Goal: Task Accomplishment & Management: Use online tool/utility

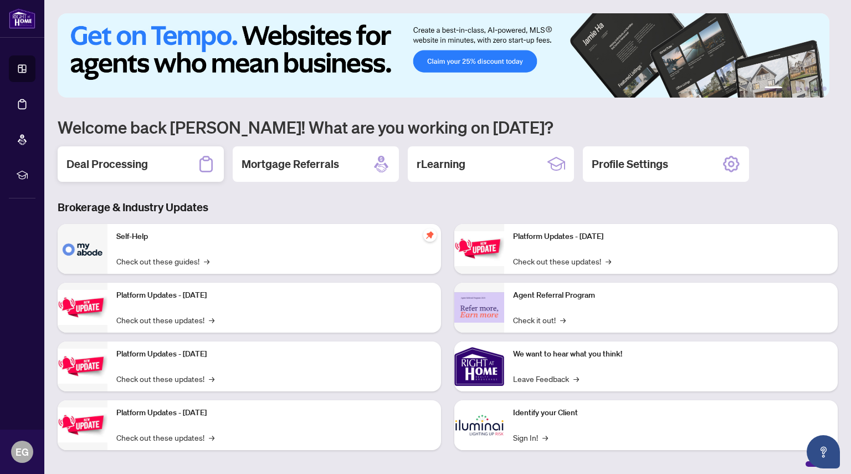
click at [110, 160] on h2 "Deal Processing" at bounding box center [107, 164] width 81 height 16
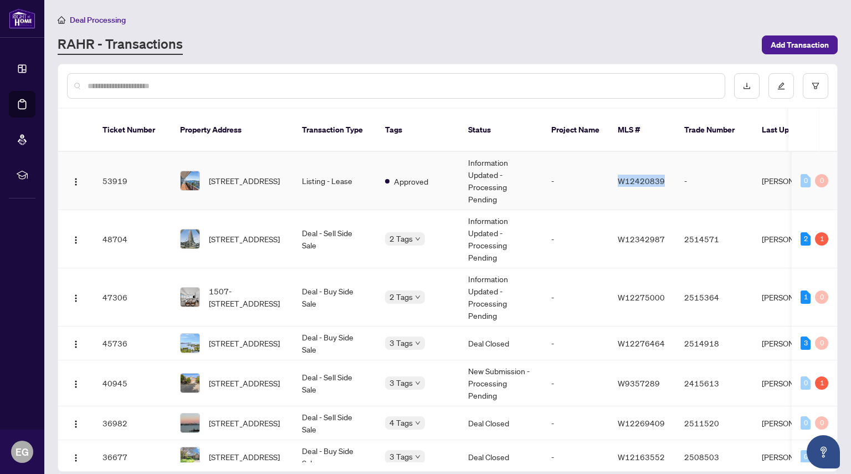
drag, startPoint x: 615, startPoint y: 168, endPoint x: 670, endPoint y: 161, distance: 55.8
click at [670, 161] on td "W12420839" at bounding box center [642, 181] width 67 height 58
drag, startPoint x: 610, startPoint y: 162, endPoint x: 661, endPoint y: 171, distance: 51.8
click at [661, 171] on td "W12420839" at bounding box center [642, 181] width 67 height 58
drag, startPoint x: 619, startPoint y: 168, endPoint x: 665, endPoint y: 164, distance: 46.3
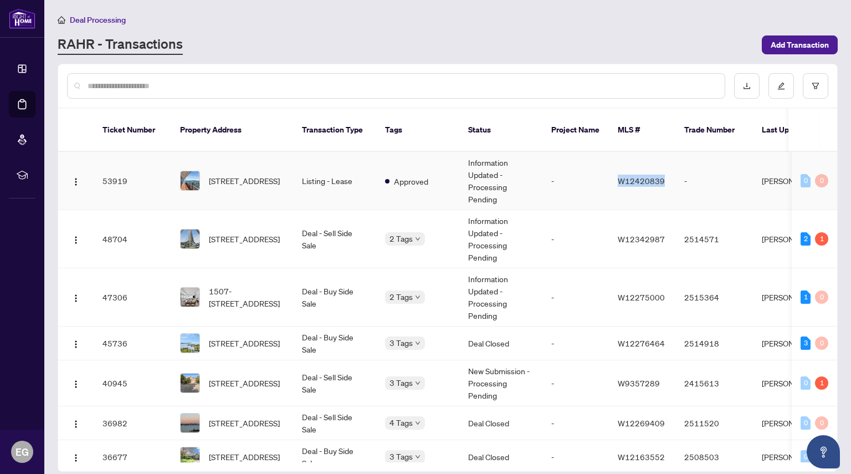
click at [665, 164] on td "W12420839" at bounding box center [642, 181] width 67 height 58
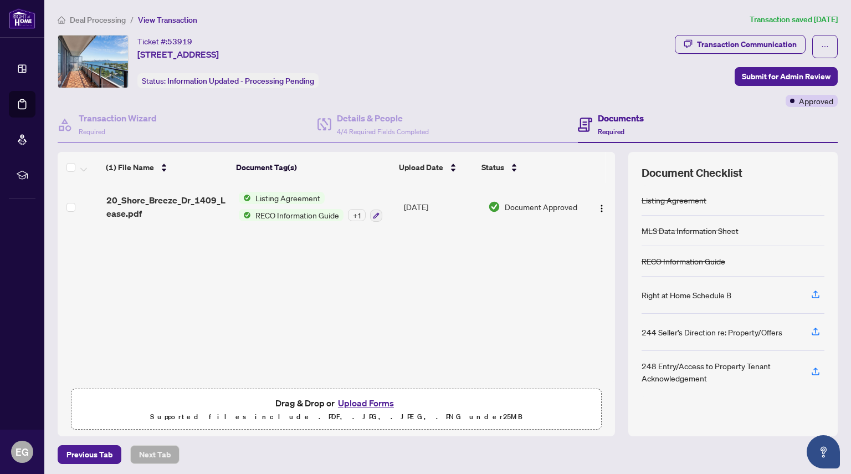
scroll to position [3, 0]
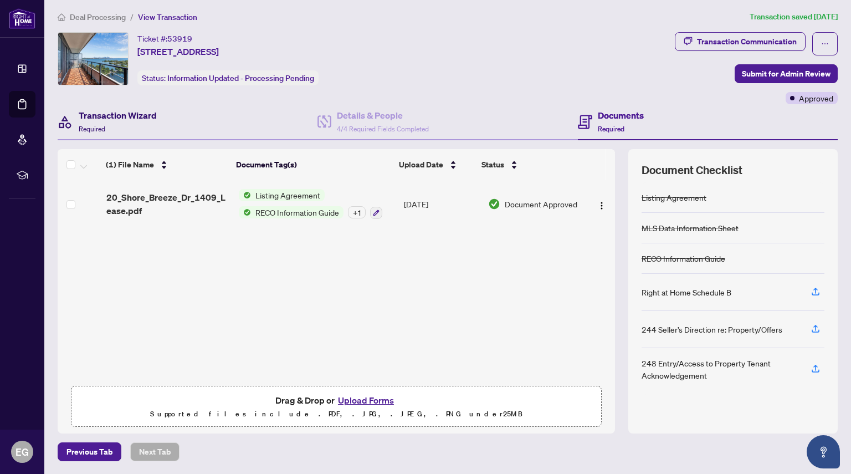
click at [106, 111] on h4 "Transaction Wizard" at bounding box center [118, 115] width 78 height 13
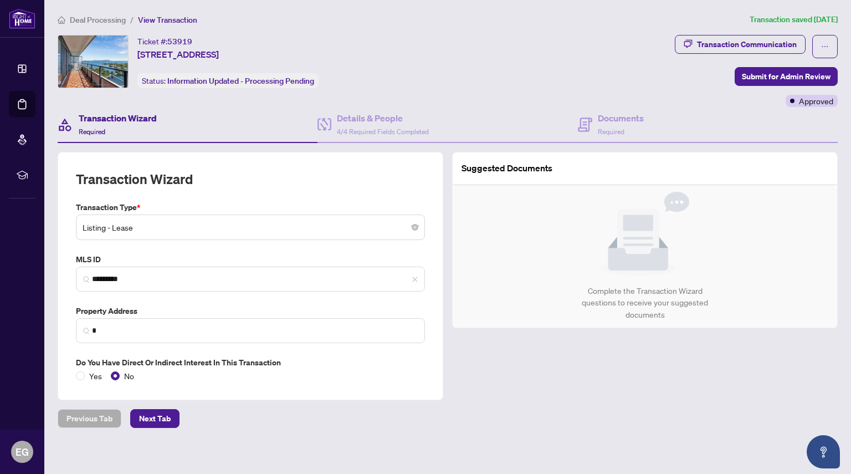
type input "**********"
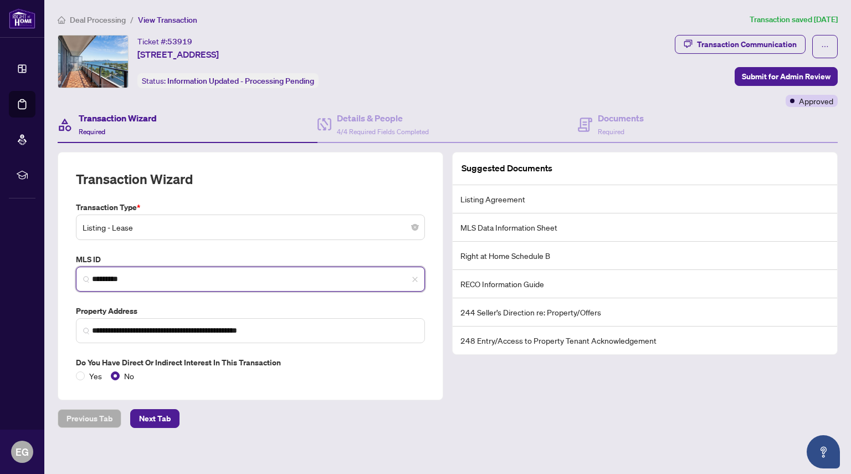
click at [127, 274] on input "*********" at bounding box center [255, 279] width 326 height 12
